Goal: Communication & Community: Answer question/provide support

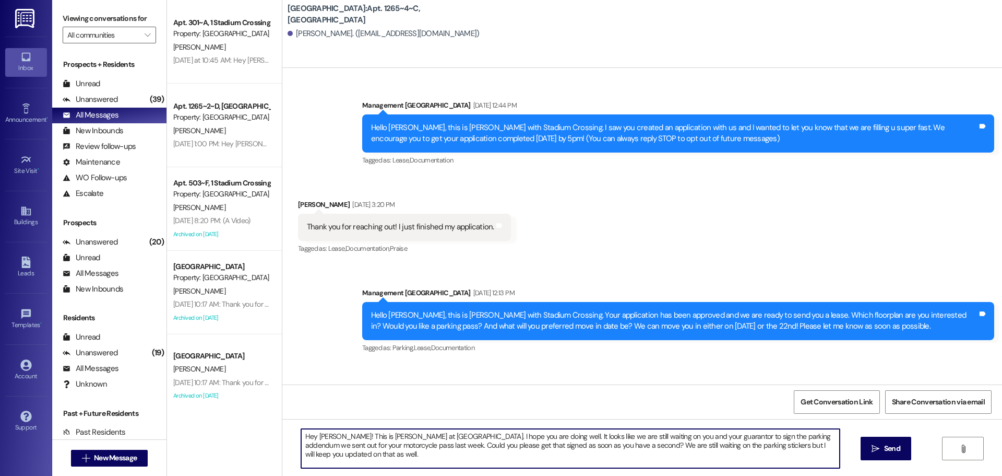
scroll to position [1018, 0]
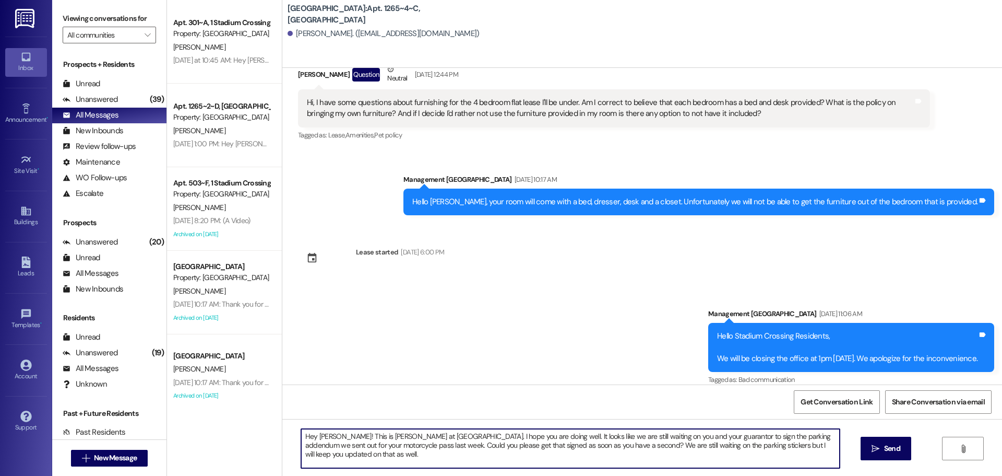
drag, startPoint x: 590, startPoint y: 446, endPoint x: 662, endPoint y: 463, distance: 73.3
click at [662, 463] on textarea "Hey [PERSON_NAME]! This is [PERSON_NAME] at [GEOGRAPHIC_DATA]. I hope you are d…" at bounding box center [570, 448] width 539 height 39
drag, startPoint x: 634, startPoint y: 439, endPoint x: 445, endPoint y: 424, distance: 189.6
click at [445, 424] on div "Hey [PERSON_NAME]! This is [PERSON_NAME] at [GEOGRAPHIC_DATA]. I hope you are d…" at bounding box center [642, 458] width 720 height 78
drag, startPoint x: 626, startPoint y: 445, endPoint x: 263, endPoint y: 430, distance: 364.2
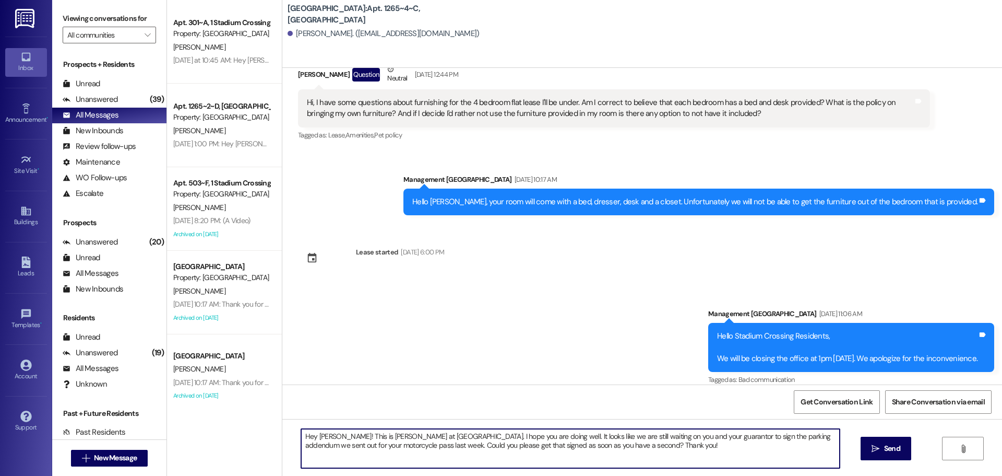
click at [263, 430] on div "Apt. 301~A, 1 Stadium Crossing Property: [GEOGRAPHIC_DATA] [PERSON_NAME] [DATE]…" at bounding box center [584, 238] width 835 height 476
type textarea "Hey [PERSON_NAME]! This is [PERSON_NAME] at [GEOGRAPHIC_DATA]. I hope you are d…"
click at [880, 456] on button " Send" at bounding box center [886, 447] width 51 height 23
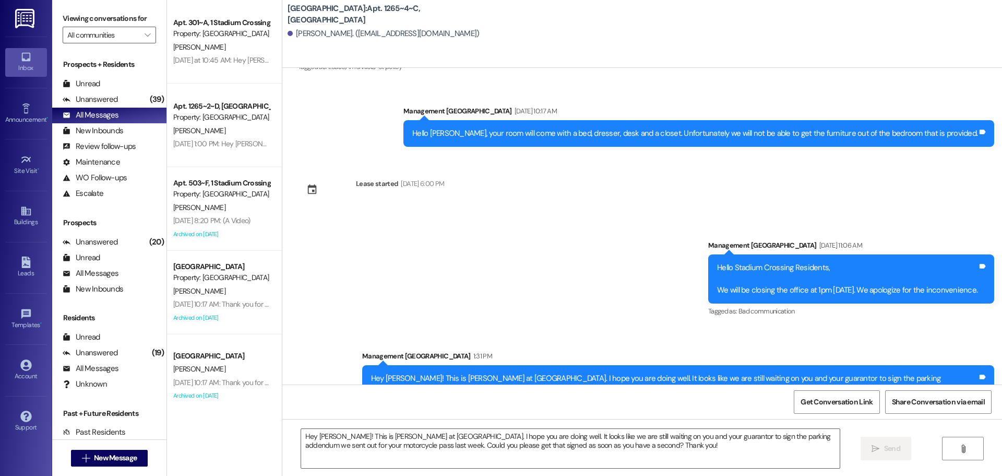
scroll to position [1102, 0]
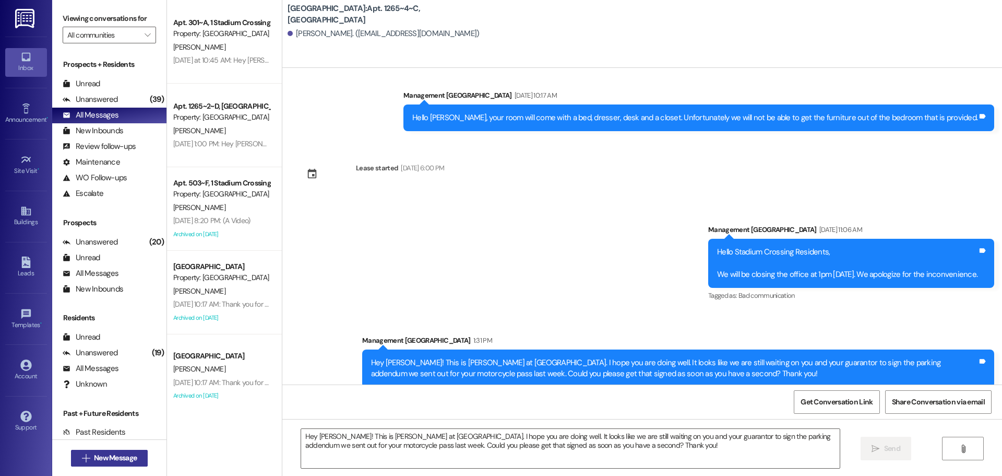
click at [100, 460] on span "New Message" at bounding box center [115, 457] width 43 height 11
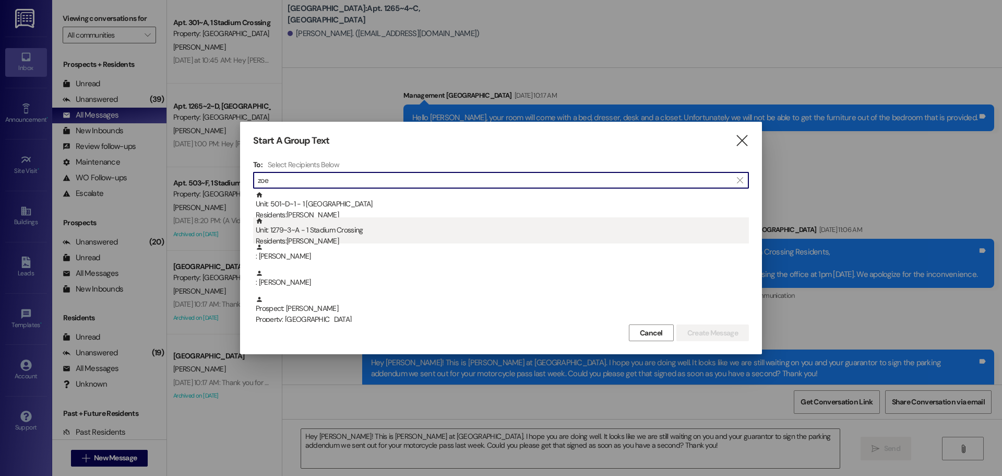
type input "zoe"
click at [313, 239] on div "Residents: [PERSON_NAME]" at bounding box center [502, 240] width 493 height 11
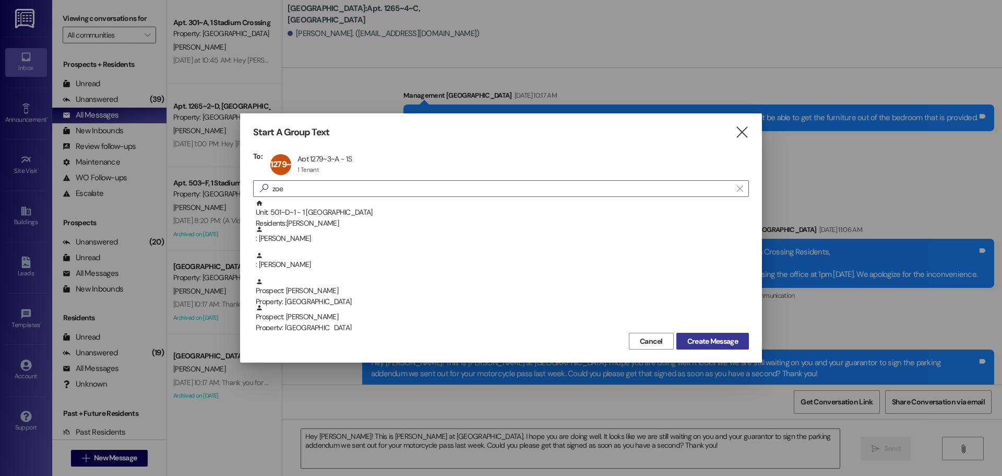
click at [723, 346] on span "Create Message" at bounding box center [713, 341] width 51 height 11
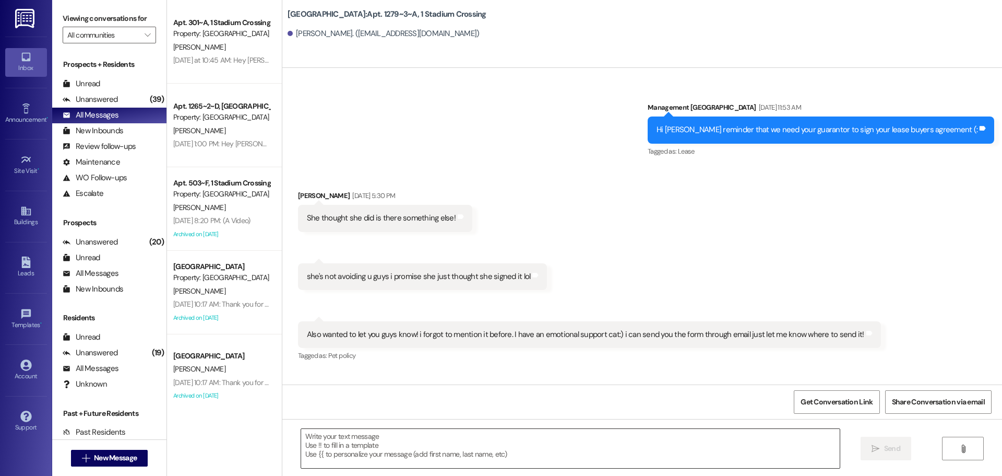
click at [361, 437] on textarea at bounding box center [570, 448] width 539 height 39
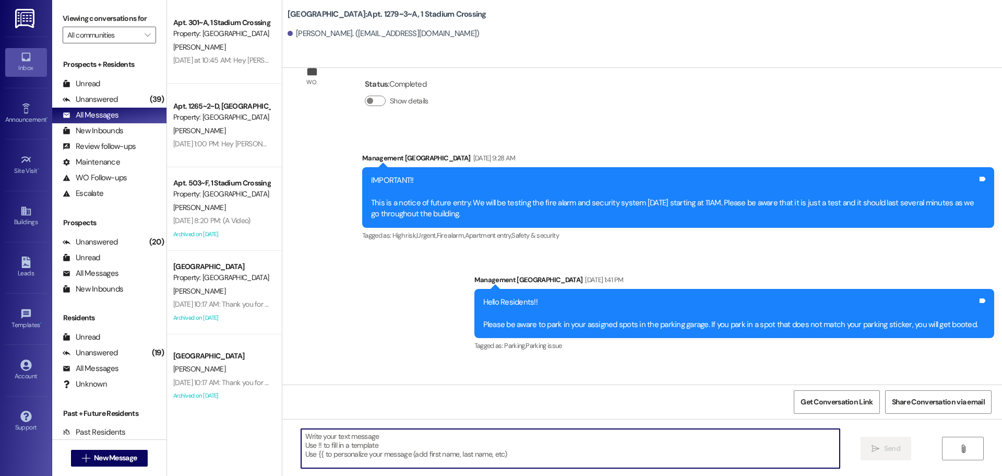
scroll to position [8739, 0]
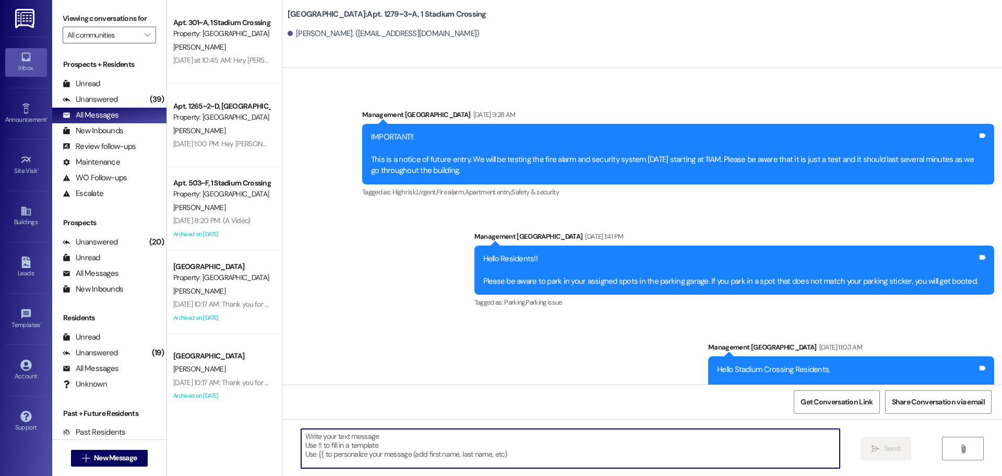
paste textarea "Hey [PERSON_NAME]! This is [PERSON_NAME] at [GEOGRAPHIC_DATA]. I hope you are d…"
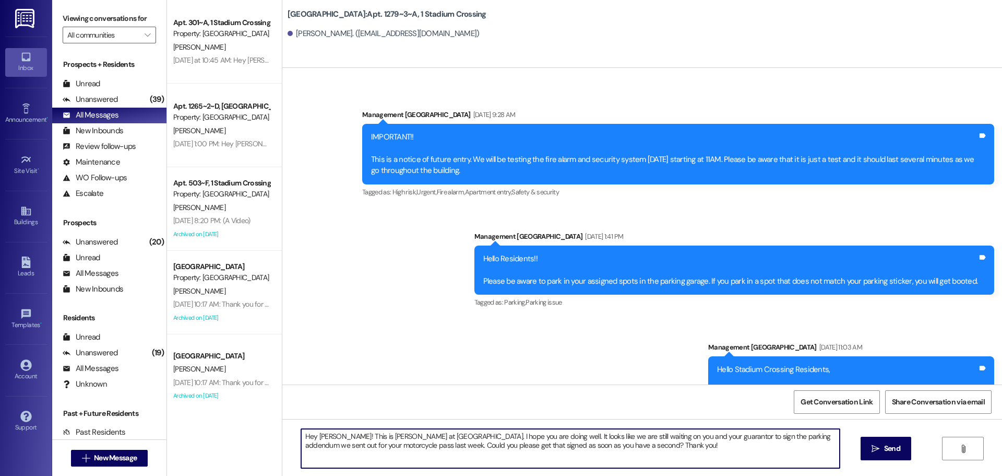
click at [323, 435] on textarea "Hey [PERSON_NAME]! This is [PERSON_NAME] at [GEOGRAPHIC_DATA]. I hope you are d…" at bounding box center [570, 448] width 539 height 39
drag, startPoint x: 627, startPoint y: 439, endPoint x: 606, endPoint y: 439, distance: 21.4
click at [606, 439] on textarea "Hey [PERSON_NAME]! This is [PERSON_NAME] at [GEOGRAPHIC_DATA]. I hope you are d…" at bounding box center [570, 448] width 539 height 39
drag, startPoint x: 741, startPoint y: 437, endPoint x: 683, endPoint y: 439, distance: 58.0
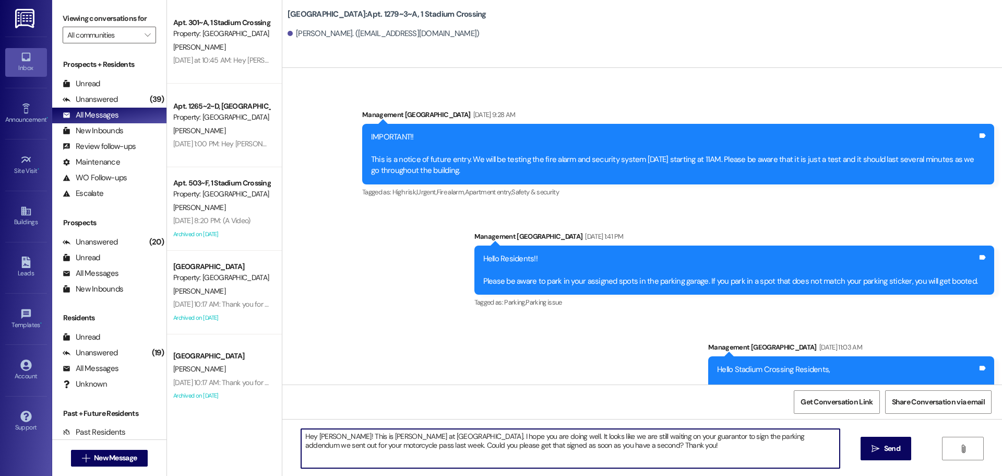
click at [683, 439] on textarea "Hey [PERSON_NAME]! This is [PERSON_NAME] at [GEOGRAPHIC_DATA]. I hope you are d…" at bounding box center [570, 448] width 539 height 39
drag, startPoint x: 772, startPoint y: 438, endPoint x: 342, endPoint y: 448, distance: 429.8
click at [342, 448] on textarea "Hey [PERSON_NAME]! This is [PERSON_NAME] at [GEOGRAPHIC_DATA]. I hope you are d…" at bounding box center [570, 448] width 539 height 39
click at [330, 445] on textarea "Hey [PERSON_NAME]! This is [PERSON_NAME] at [GEOGRAPHIC_DATA]. I hope you are d…" at bounding box center [570, 448] width 539 height 39
click at [447, 445] on textarea "Hey [PERSON_NAME]! This is [PERSON_NAME] at [GEOGRAPHIC_DATA]. I hope you are d…" at bounding box center [570, 448] width 539 height 39
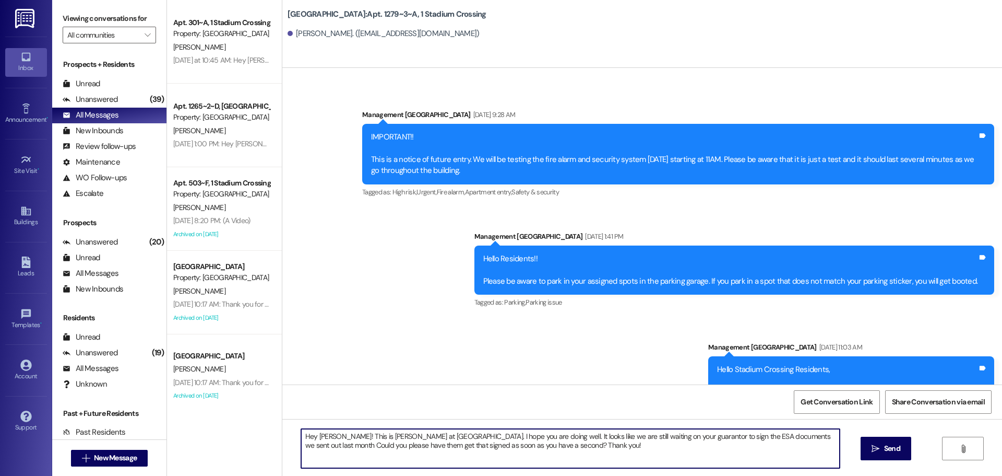
click at [447, 445] on textarea "Hey [PERSON_NAME]! This is [PERSON_NAME] at [GEOGRAPHIC_DATA]. I hope you are d…" at bounding box center [570, 448] width 539 height 39
drag, startPoint x: 548, startPoint y: 444, endPoint x: 141, endPoint y: 408, distance: 407.8
click at [141, 408] on div "Viewing conversations for All communities  Prospects + Residents Unread (0) Un…" at bounding box center [527, 238] width 950 height 476
type textarea "Hey [PERSON_NAME]! This is [PERSON_NAME] at [GEOGRAPHIC_DATA]. I hope you are d…"
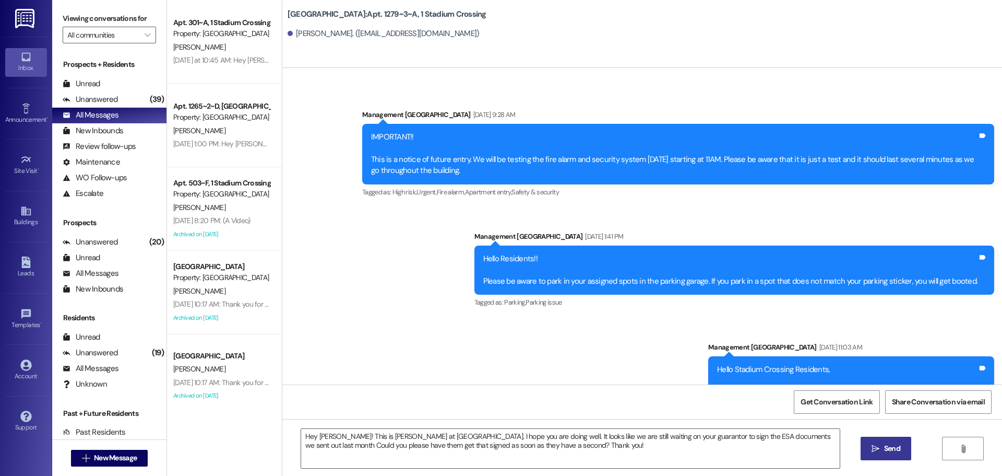
click at [871, 453] on span " Send" at bounding box center [886, 448] width 33 height 11
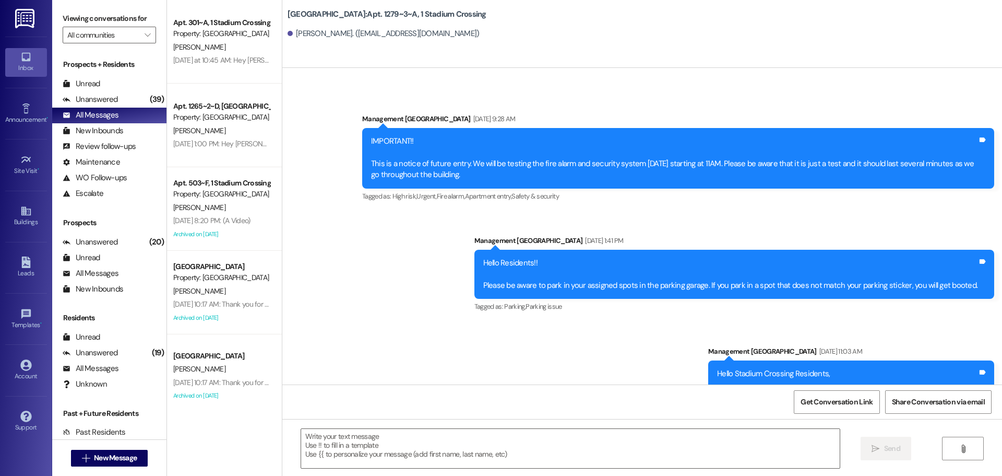
scroll to position [8823, 0]
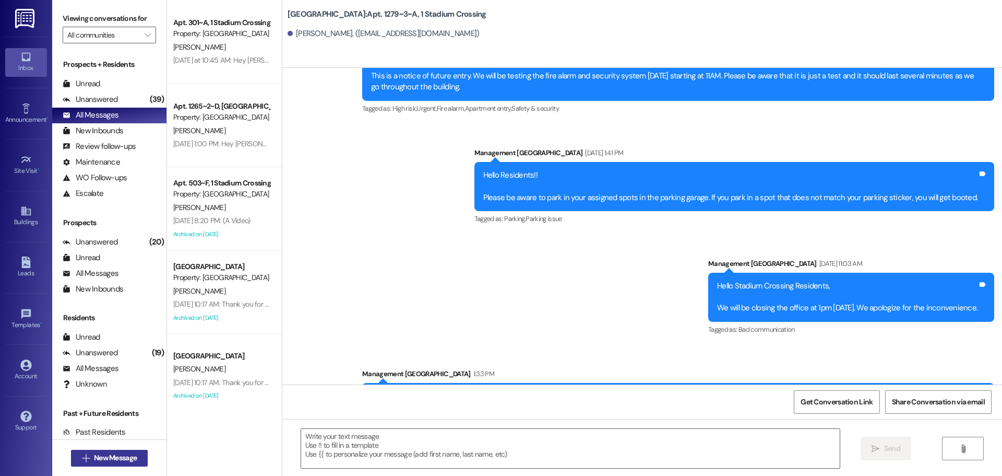
click at [103, 451] on button " New Message" at bounding box center [109, 458] width 77 height 17
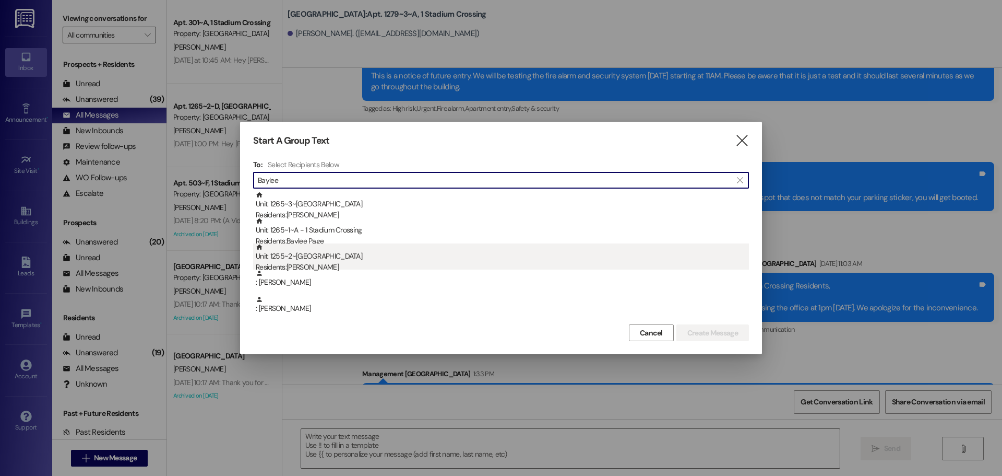
type input "Baylee"
click at [332, 257] on div "Unit: 1255~2~E - 1 Stadium Crossing Residents: [PERSON_NAME]" at bounding box center [502, 258] width 493 height 30
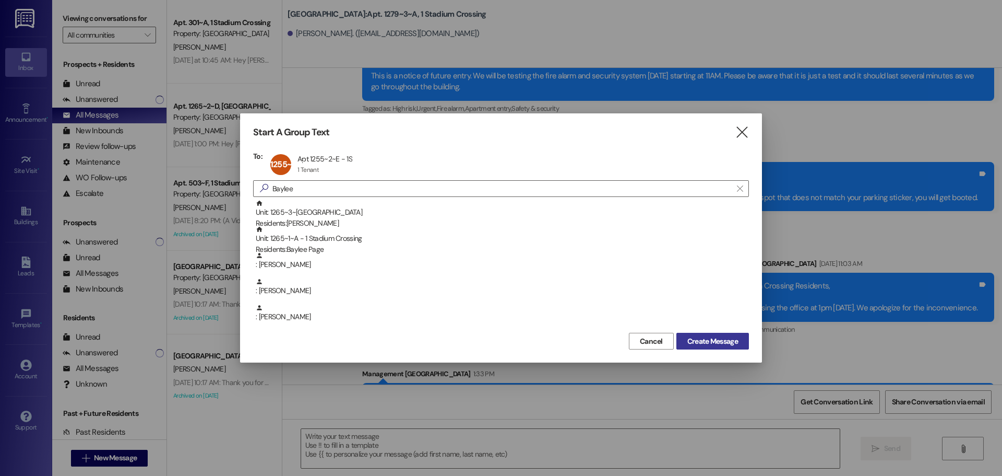
click at [718, 345] on span "Create Message" at bounding box center [713, 341] width 51 height 11
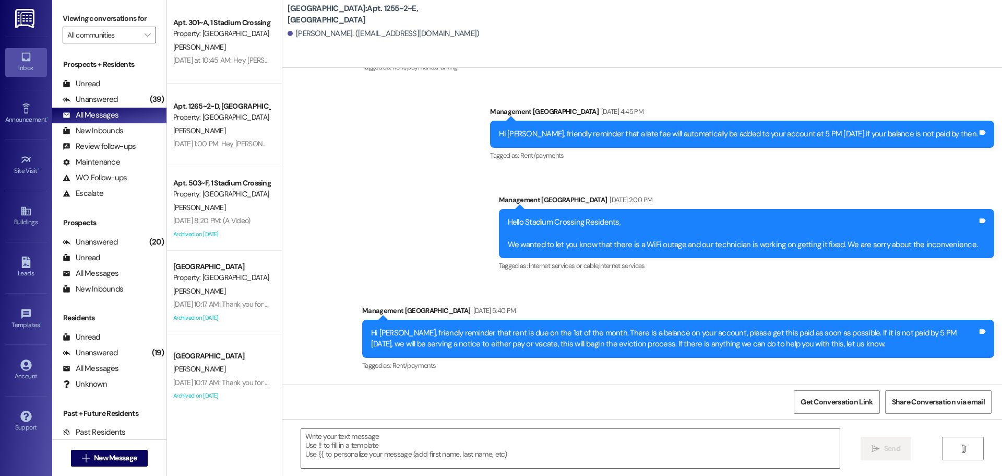
scroll to position [12059, 0]
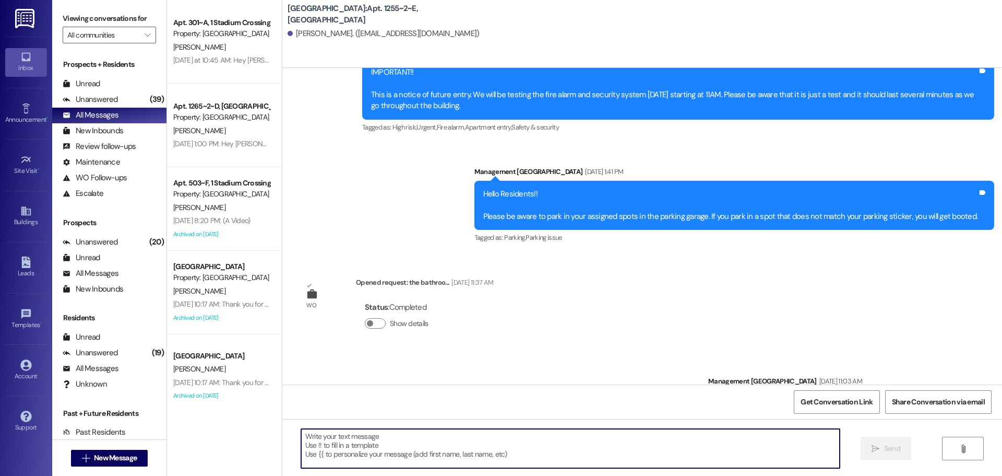
click at [359, 458] on textarea at bounding box center [570, 448] width 539 height 39
paste textarea "Hey [PERSON_NAME]! This is [PERSON_NAME] at [GEOGRAPHIC_DATA]. I hope you are d…"
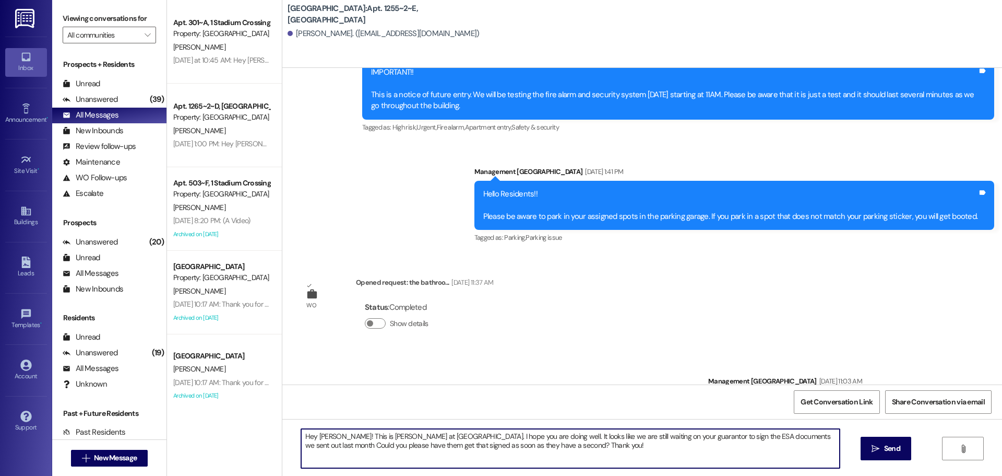
click at [317, 436] on textarea "Hey [PERSON_NAME]! This is [PERSON_NAME] at [GEOGRAPHIC_DATA]. I hope you are d…" at bounding box center [570, 448] width 539 height 39
type textarea "Hey [PERSON_NAME]! This is [PERSON_NAME] at [GEOGRAPHIC_DATA]. I hope you are d…"
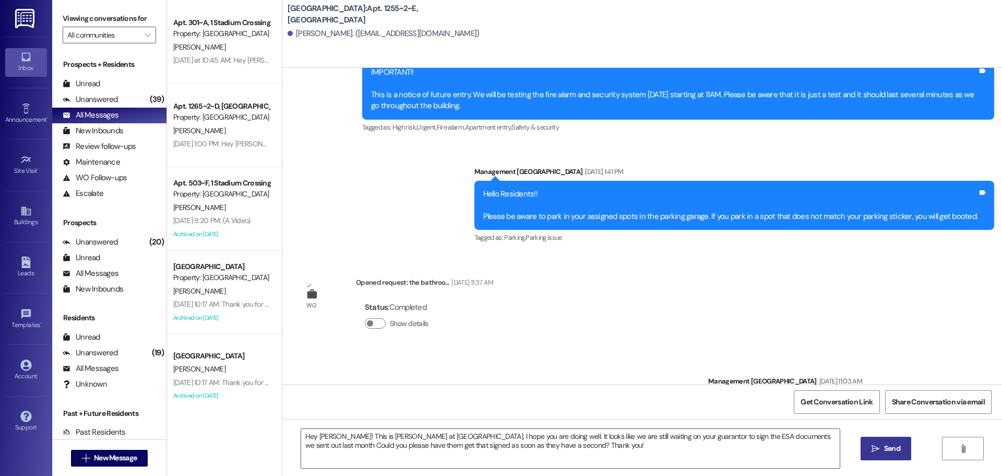
click at [898, 443] on span "Send" at bounding box center [892, 448] width 16 height 11
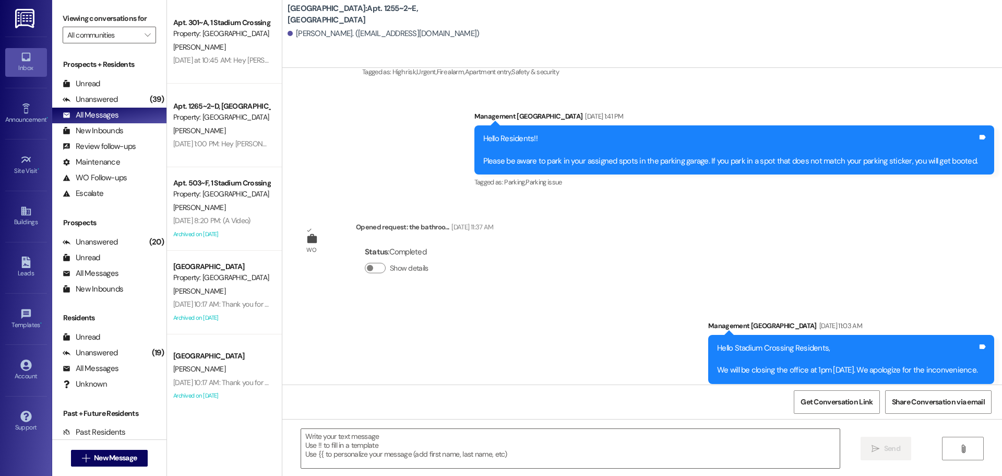
scroll to position [12143, 0]
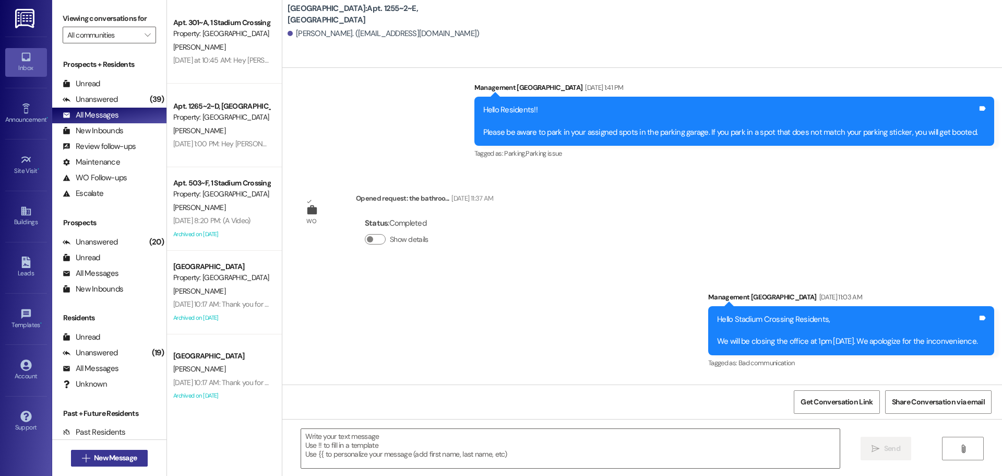
click at [107, 461] on span "New Message" at bounding box center [115, 457] width 43 height 11
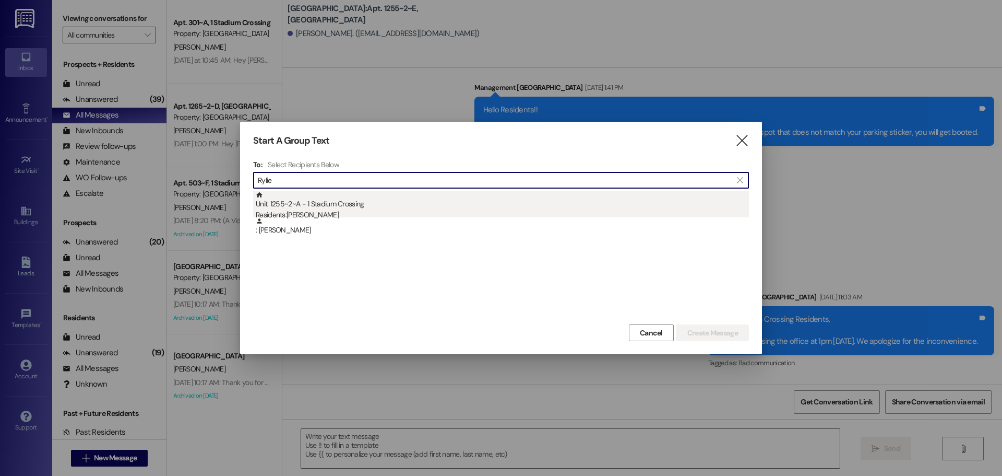
type input "Rylie"
click at [330, 215] on div "Residents: [PERSON_NAME]" at bounding box center [502, 214] width 493 height 11
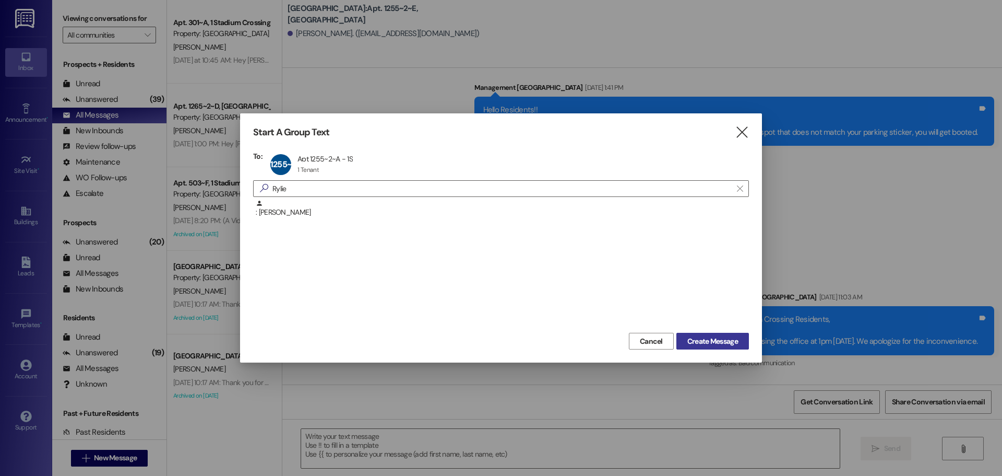
click at [708, 335] on button "Create Message" at bounding box center [713, 341] width 73 height 17
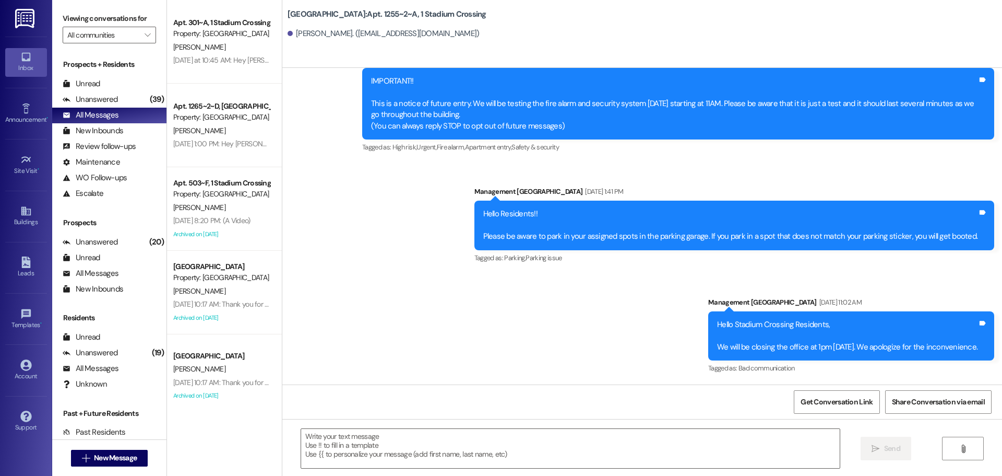
scroll to position [108, 0]
click at [460, 440] on textarea at bounding box center [570, 448] width 539 height 39
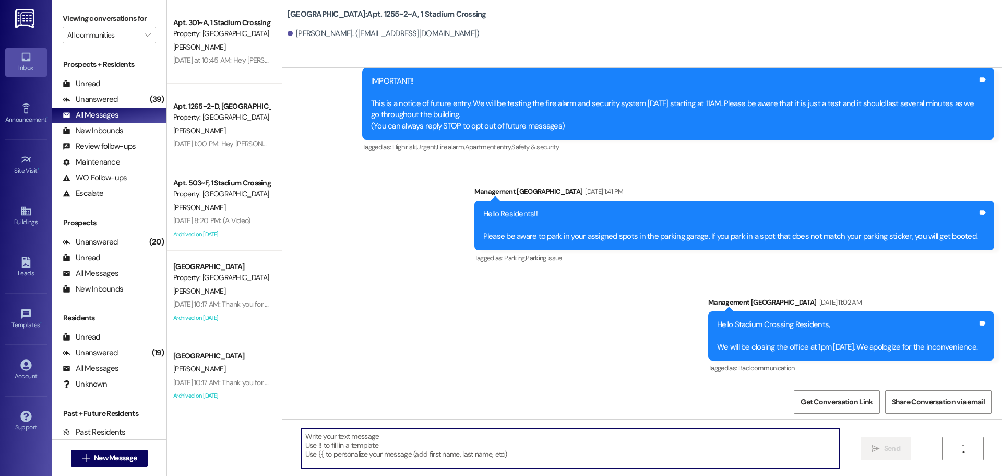
paste textarea "Hey [PERSON_NAME]! This is [PERSON_NAME] at [GEOGRAPHIC_DATA]. I hope you are d…"
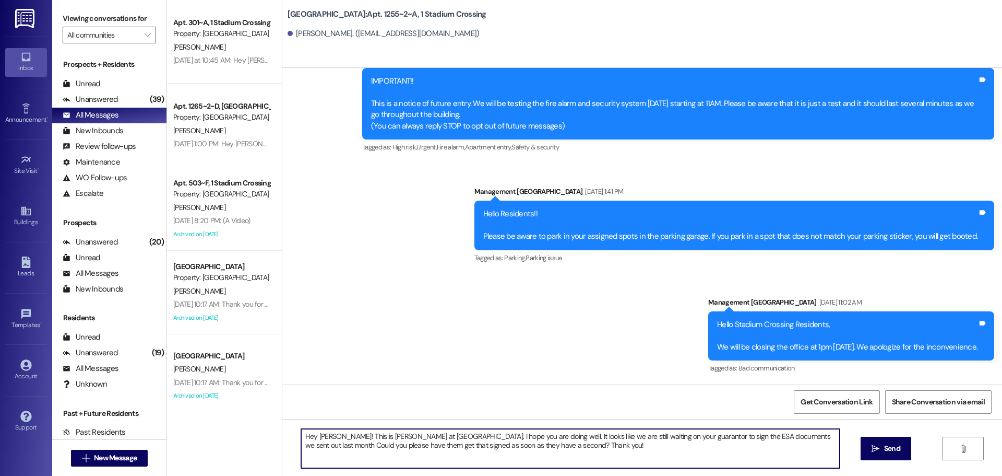
click at [314, 435] on textarea "Hey [PERSON_NAME]! This is [PERSON_NAME] at [GEOGRAPHIC_DATA]. I hope you are d…" at bounding box center [570, 448] width 539 height 39
drag, startPoint x: 652, startPoint y: 437, endPoint x: 616, endPoint y: 439, distance: 35.5
click at [616, 439] on textarea "Hey [PERSON_NAME]! This is [PERSON_NAME] at [GEOGRAPHIC_DATA]. I hope you are d…" at bounding box center [570, 448] width 539 height 39
click at [771, 435] on textarea "Hey [PERSON_NAME]! This is [PERSON_NAME] at [GEOGRAPHIC_DATA]. I hope you are d…" at bounding box center [570, 448] width 539 height 39
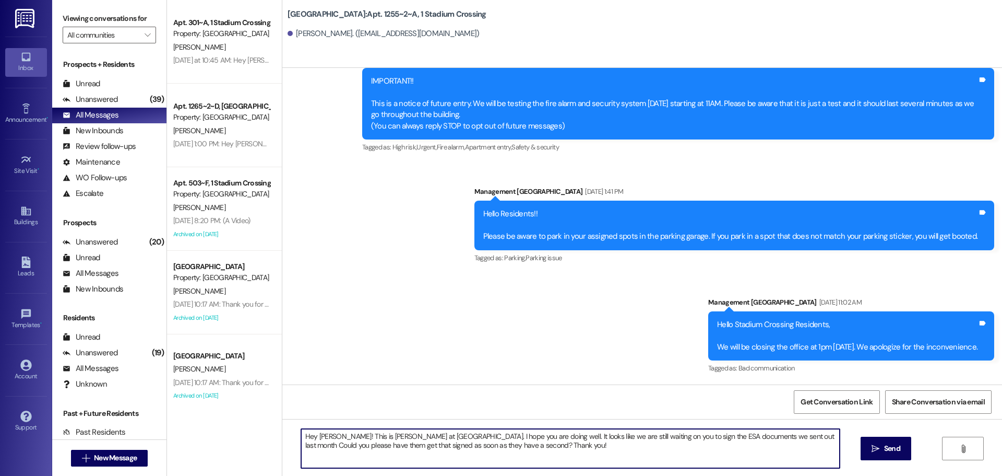
click at [761, 435] on textarea "Hey [PERSON_NAME]! This is [PERSON_NAME] at [GEOGRAPHIC_DATA]. I hope you are d…" at bounding box center [570, 448] width 539 height 39
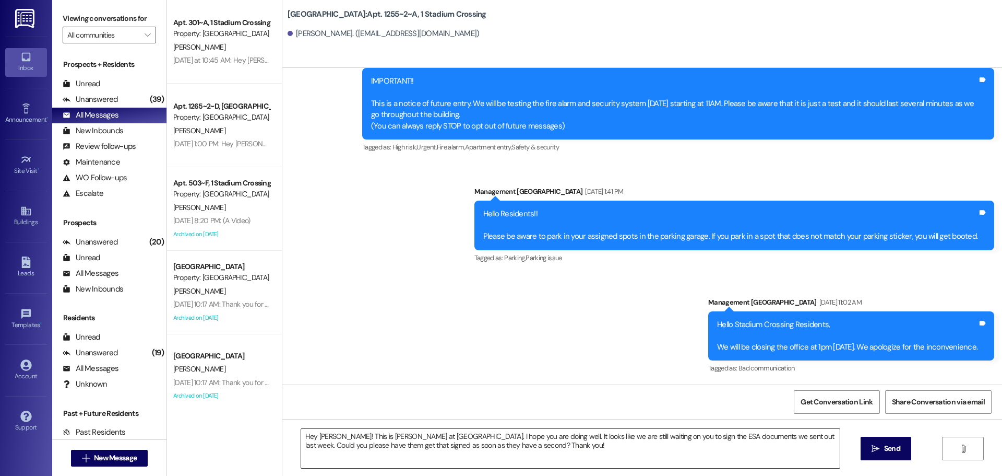
drag, startPoint x: 682, startPoint y: 446, endPoint x: 699, endPoint y: 442, distance: 17.4
click at [682, 446] on textarea "Hey [PERSON_NAME]! This is [PERSON_NAME] at [GEOGRAPHIC_DATA]. I hope you are d…" at bounding box center [570, 448] width 539 height 39
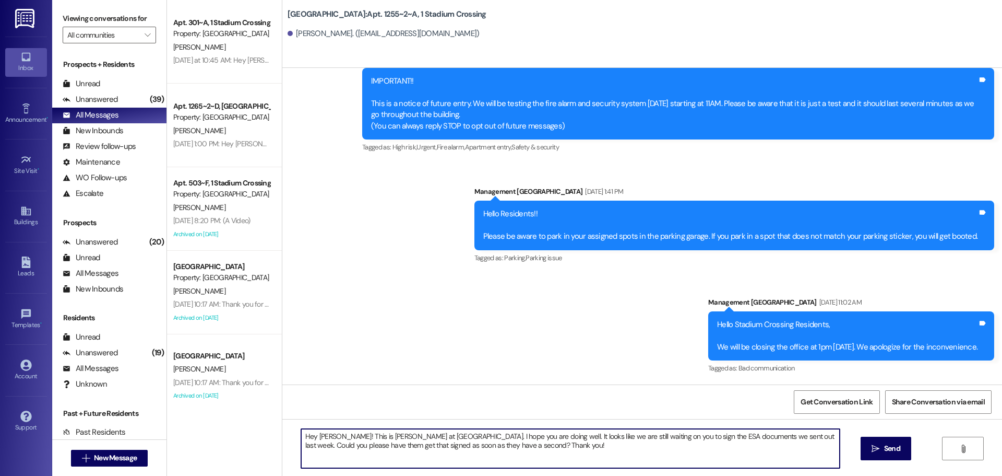
drag, startPoint x: 768, startPoint y: 434, endPoint x: 741, endPoint y: 437, distance: 27.8
click at [741, 437] on textarea "Hey [PERSON_NAME]! This is [PERSON_NAME] at [GEOGRAPHIC_DATA]. I hope you are d…" at bounding box center [570, 448] width 539 height 39
drag, startPoint x: 352, startPoint y: 446, endPoint x: 317, endPoint y: 446, distance: 35.0
click at [317, 446] on textarea "Hey [PERSON_NAME]! This is [PERSON_NAME] at [GEOGRAPHIC_DATA]. I hope you are d…" at bounding box center [570, 448] width 539 height 39
click at [569, 436] on textarea "Hey [PERSON_NAME]! This is [PERSON_NAME] at [GEOGRAPHIC_DATA]. I hope you are d…" at bounding box center [570, 448] width 539 height 39
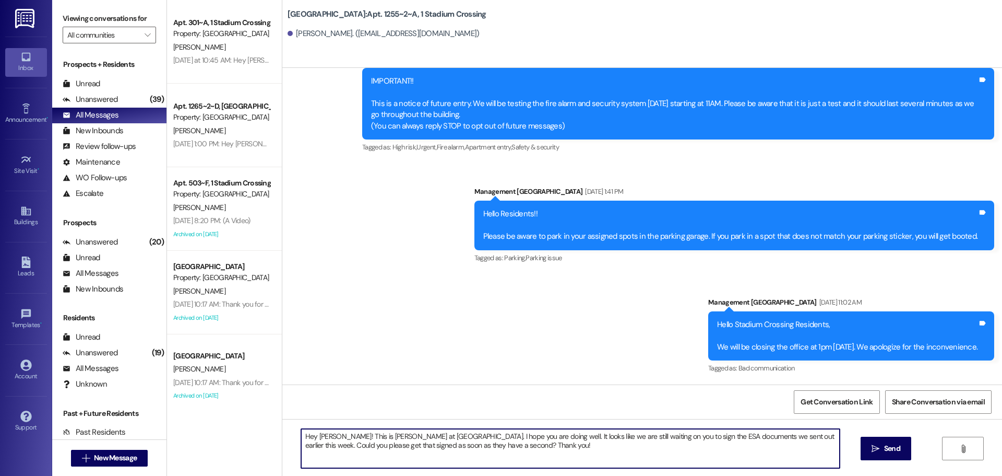
click at [569, 436] on textarea "Hey [PERSON_NAME]! This is [PERSON_NAME] at [GEOGRAPHIC_DATA]. I hope you are d…" at bounding box center [570, 448] width 539 height 39
click at [604, 435] on textarea "Hey [PERSON_NAME]! This is [PERSON_NAME] at [GEOGRAPHIC_DATA]. I hope you are d…" at bounding box center [570, 448] width 539 height 39
click at [587, 433] on textarea "Hey [PERSON_NAME]! This is [PERSON_NAME] at [GEOGRAPHIC_DATA]. I hope you are d…" at bounding box center [570, 448] width 539 height 39
click at [605, 436] on textarea "Hey [PERSON_NAME]! This is [PERSON_NAME] at [GEOGRAPHIC_DATA]. I hope you are d…" at bounding box center [570, 448] width 539 height 39
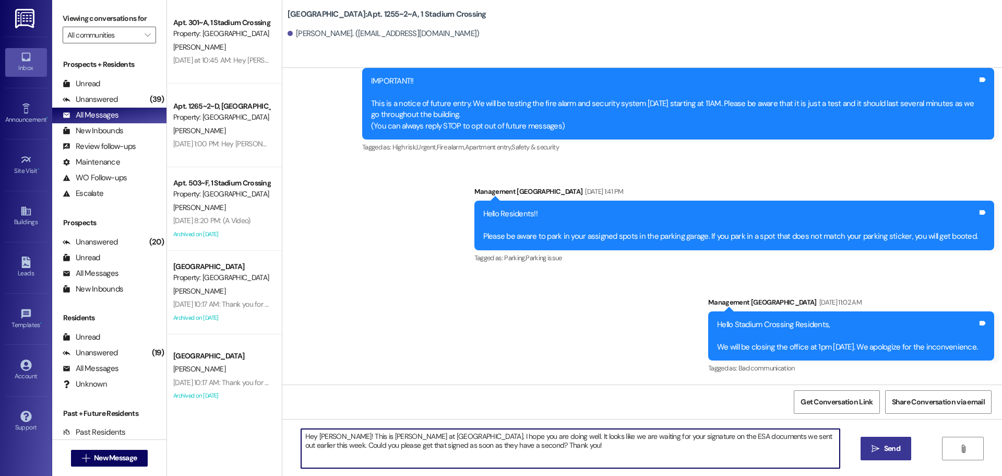
type textarea "Hey [PERSON_NAME]! This is [PERSON_NAME] at [GEOGRAPHIC_DATA]. I hope you are d…"
click at [896, 450] on span "Send" at bounding box center [892, 448] width 16 height 11
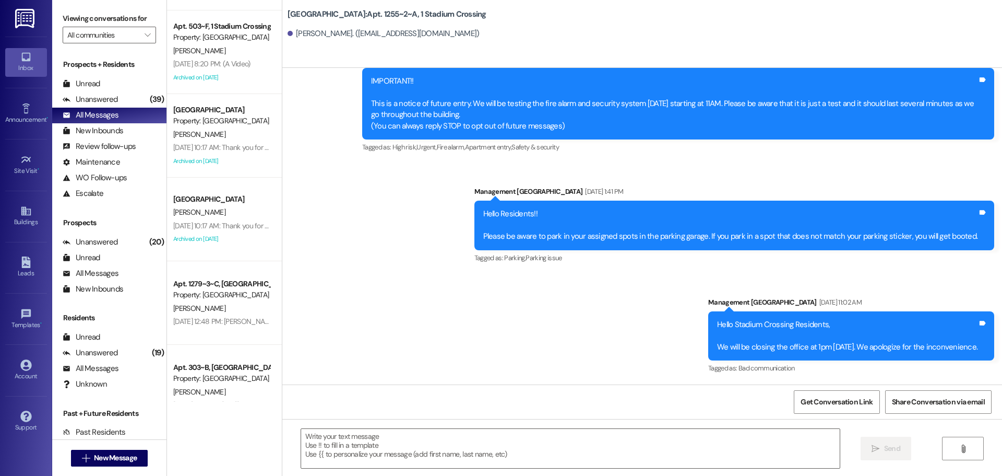
scroll to position [0, 0]
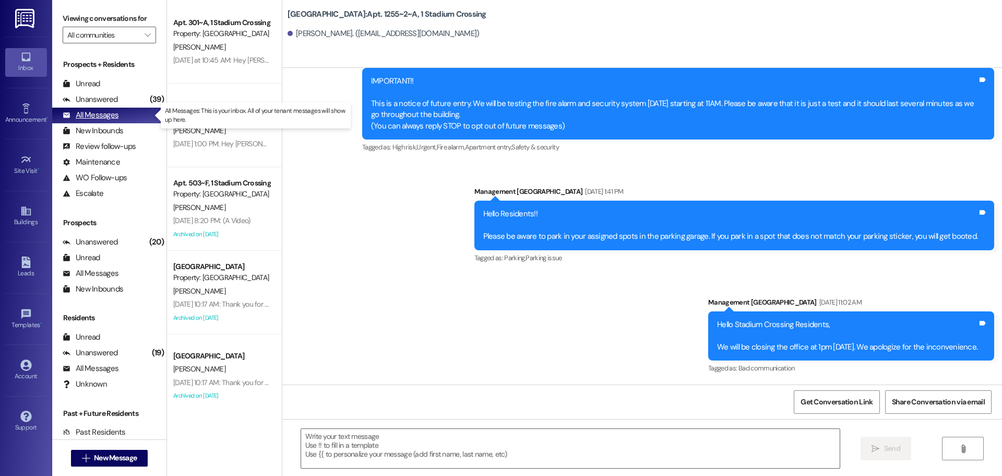
click at [101, 115] on div "All Messages" at bounding box center [91, 115] width 56 height 11
